Goal: Find specific page/section: Find specific page/section

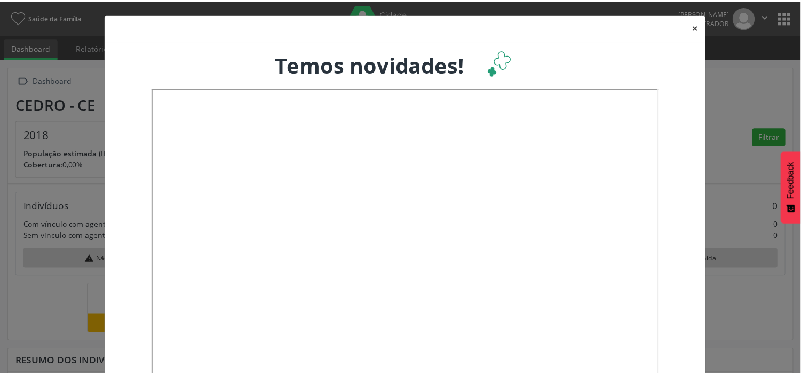
scroll to position [177, 265]
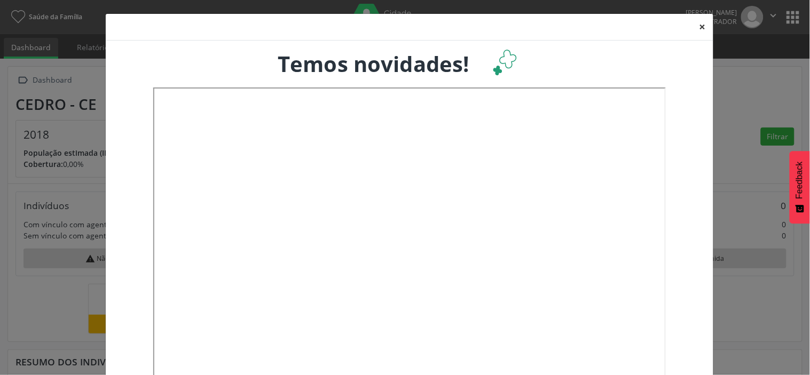
drag, startPoint x: 702, startPoint y: 28, endPoint x: 714, endPoint y: 25, distance: 12.2
click at [702, 28] on button "×" at bounding box center [702, 27] width 21 height 26
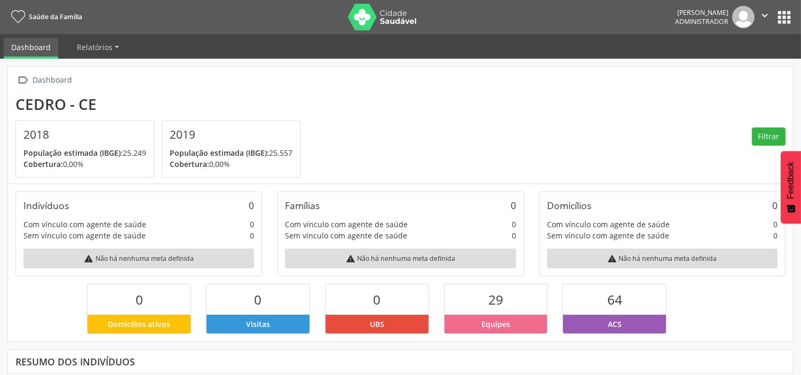
scroll to position [0, 0]
click at [789, 12] on button "apps" at bounding box center [784, 17] width 19 height 19
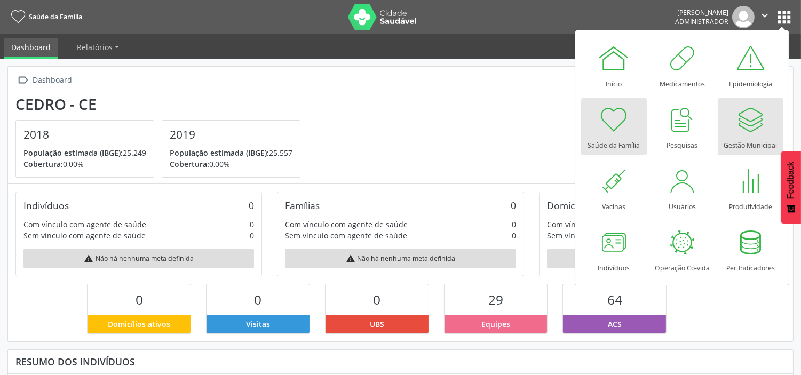
click at [742, 127] on div at bounding box center [750, 120] width 32 height 32
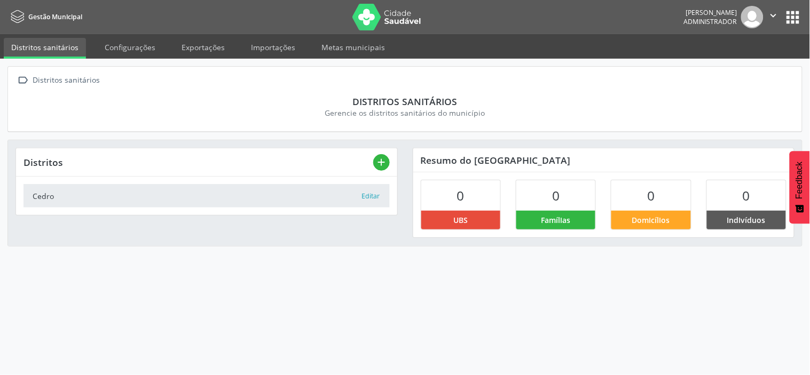
click at [789, 16] on button "apps" at bounding box center [792, 17] width 19 height 19
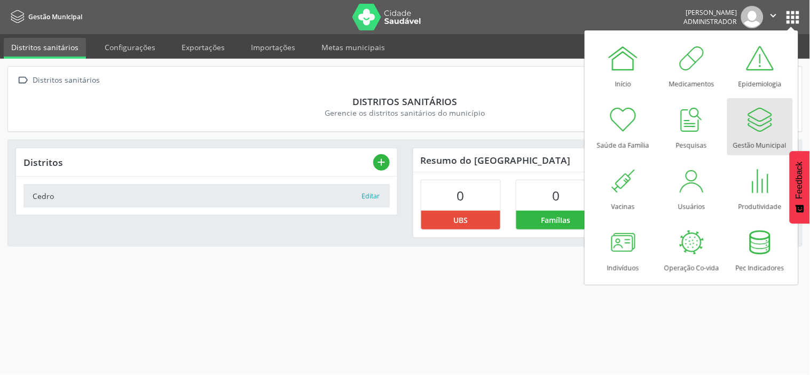
click at [225, 9] on nav "Gestão Municipal Naíra Gomes Kaloczi Administrador  Configurações Sair apps" at bounding box center [405, 17] width 810 height 34
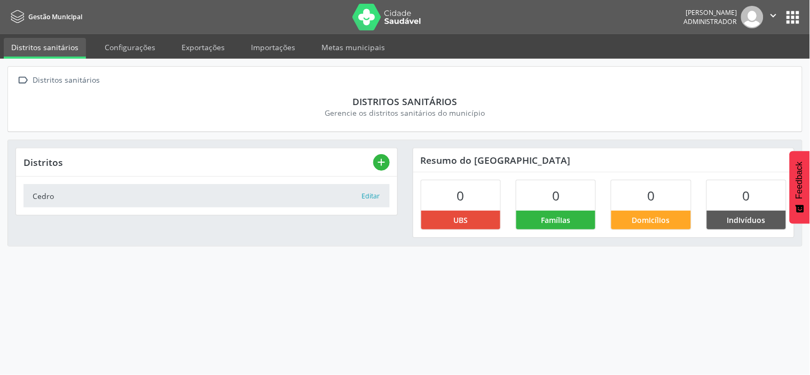
click at [788, 18] on button "apps" at bounding box center [792, 17] width 19 height 19
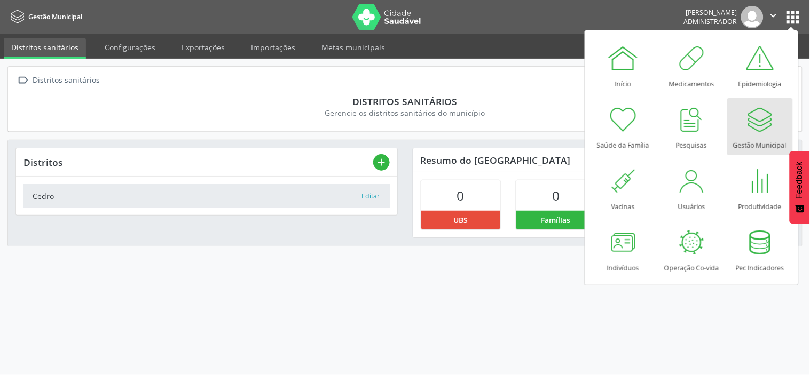
click at [379, 8] on img at bounding box center [386, 17] width 69 height 27
